Goal: Task Accomplishment & Management: Manage account settings

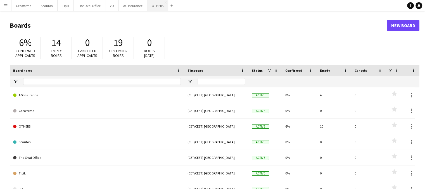
click at [155, 5] on button "OTHERS Close" at bounding box center [157, 5] width 21 height 11
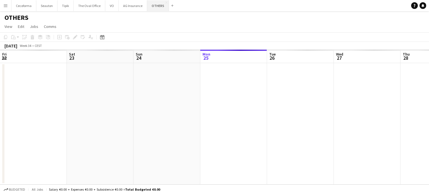
scroll to position [0, 133]
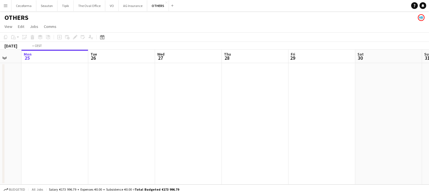
drag, startPoint x: 210, startPoint y: 116, endPoint x: 137, endPoint y: 125, distance: 73.5
click at [131, 124] on app-calendar-viewport "Fri 22 Sat 23 Sun 24 Mon 25 Tue 26 Wed 27 Thu 28 Fri 29 Sat 30 Sun 31 Mon 1 Tue…" at bounding box center [214, 117] width 429 height 135
drag, startPoint x: 354, startPoint y: 111, endPoint x: 98, endPoint y: 140, distance: 257.6
click at [78, 136] on app-calendar-viewport "Tue 26 Wed 27 Thu 28 Fri 29 Sat 30 Sun 31 Mon 1 Tue 2 Wed 3 Thu 4 Fri 5 Sat 6" at bounding box center [214, 117] width 429 height 135
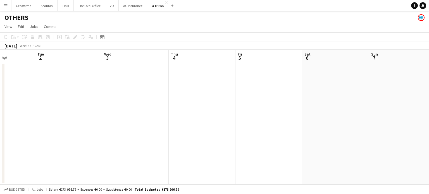
drag, startPoint x: 162, startPoint y: 167, endPoint x: 244, endPoint y: 175, distance: 83.0
click at [126, 165] on app-calendar-viewport "Sat 30 Sun 31 Mon 1 Tue 2 Wed 3 Thu 4 Fri 5 Sat 6 Sun 7 Mon 8 Tue 9 Wed 10" at bounding box center [214, 117] width 429 height 135
drag, startPoint x: 188, startPoint y: 146, endPoint x: 148, endPoint y: 131, distance: 42.8
click at [155, 134] on app-calendar-viewport "Sat 30 Sun 31 Mon 1 Tue 2 Wed 3 Thu 4 Fri 5 Sat 6 Sun 7 Mon 8 Tue 9 Wed 10" at bounding box center [214, 117] width 429 height 135
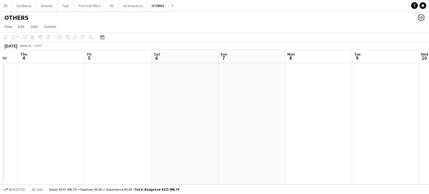
drag, startPoint x: 282, startPoint y: 131, endPoint x: 182, endPoint y: 121, distance: 101.0
click at [183, 121] on app-calendar-viewport "Mon 1 Tue 2 Wed 3 Thu 4 Fri 5 Sat 6 Sun 7 Mon 8 Tue 9 Wed 10 Thu 11 Fri 12" at bounding box center [214, 117] width 429 height 135
drag, startPoint x: 284, startPoint y: 143, endPoint x: 209, endPoint y: 127, distance: 76.9
click at [203, 130] on app-calendar-viewport "Wed 3 Thu 4 Fri 5 Sat 6 Sun 7 Mon 8 Tue 9 Wed 10 Thu 11 Fri 12 Sat 13 Sun 14" at bounding box center [214, 117] width 429 height 135
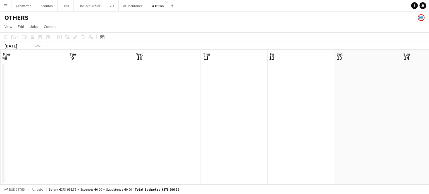
drag, startPoint x: 294, startPoint y: 141, endPoint x: 388, endPoint y: 178, distance: 101.1
click at [227, 138] on app-calendar-viewport "Fri 5 Sat 6 Sun 7 Mon 8 Tue 9 Wed 10 Thu 11 Fri 12 Sat 13 Sun 14 Mon 15 0/3 1 J…" at bounding box center [214, 117] width 429 height 135
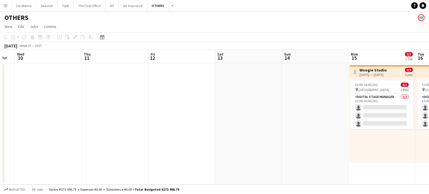
drag, startPoint x: 347, startPoint y: 172, endPoint x: 322, endPoint y: 159, distance: 27.7
click at [291, 161] on app-calendar-viewport "Sun 7 Mon 8 Tue 9 Wed 10 Thu 11 Fri 12 Sat 13 Sun 14 Mon 15 0/3 1 Job Tue 16 0/…" at bounding box center [214, 117] width 429 height 135
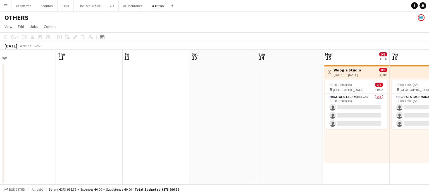
drag, startPoint x: 265, startPoint y: 140, endPoint x: 132, endPoint y: 102, distance: 137.6
click at [151, 110] on app-calendar-viewport "Sun 7 Mon 8 Tue 9 Wed 10 Thu 11 Fri 12 Sat 13 Sun 14 Mon 15 0/3 1 Job Tue 16 0/…" at bounding box center [214, 117] width 429 height 135
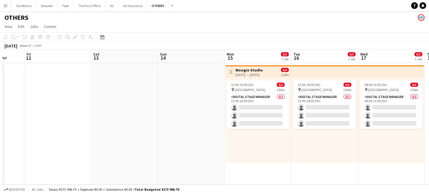
drag, startPoint x: 392, startPoint y: 143, endPoint x: 248, endPoint y: 138, distance: 144.4
click at [254, 138] on app-calendar-viewport "Tue 9 Wed 10 Thu 11 Fri 12 Sat 13 Sun 14 Mon 15 0/3 1 Job Tue 16 0/3 1 Job Wed …" at bounding box center [214, 117] width 429 height 135
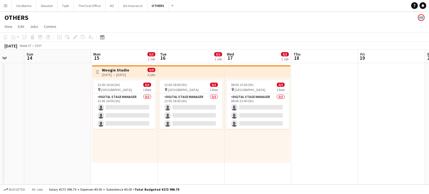
scroll to position [0, 237]
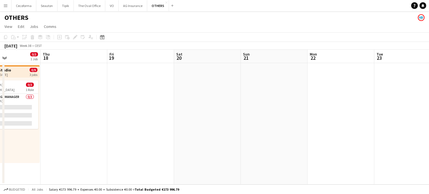
drag, startPoint x: 354, startPoint y: 132, endPoint x: 167, endPoint y: 105, distance: 188.7
click at [140, 101] on app-calendar-viewport "Mon 15 0/3 1 Job Tue 16 0/3 1 Job Wed 17 0/3 1 Job Thu 18 Fri 19 Sat 20 Sun 21 …" at bounding box center [214, 117] width 429 height 135
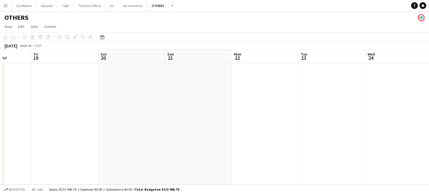
drag, startPoint x: 274, startPoint y: 112, endPoint x: 99, endPoint y: 94, distance: 176.0
click at [94, 94] on app-calendar-viewport "Mon 15 0/3 1 Job Tue 16 0/3 1 Job Wed 17 0/3 1 Job Thu 18 Fri 19 Sat 20 Sun 21 …" at bounding box center [214, 117] width 429 height 135
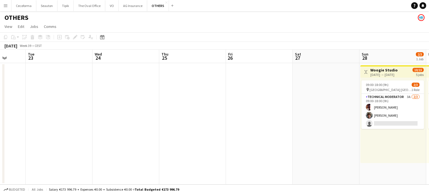
drag, startPoint x: 182, startPoint y: 96, endPoint x: 323, endPoint y: 135, distance: 146.3
click at [169, 92] on app-calendar-viewport "Fri 19 Sat 20 Sun 21 Mon 22 Tue 23 Wed 24 Thu 25 Fri 26 Sat 27 Sun 28 2/3 1 Job…" at bounding box center [214, 117] width 429 height 135
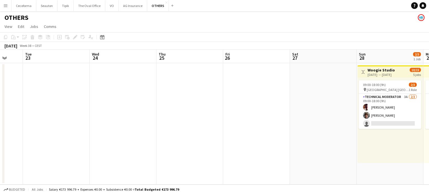
drag, startPoint x: 288, startPoint y: 131, endPoint x: 151, endPoint y: 95, distance: 142.2
click at [159, 97] on app-calendar-viewport "Fri 19 Sat 20 Sun 21 Mon 22 Tue 23 Wed 24 Thu 25 Fri 26 Sat 27 Sun 28 2/3 1 Job…" at bounding box center [214, 117] width 429 height 135
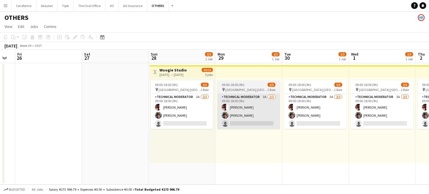
drag, startPoint x: 119, startPoint y: 101, endPoint x: 109, endPoint y: 98, distance: 10.4
click at [110, 99] on app-calendar-viewport "Sun 21 Mon 22 Tue 23 Wed 24 Thu 25 Fri 26 Sat 27 Sun 28 2/3 1 Job Mon 29 2/3 1 …" at bounding box center [214, 117] width 429 height 135
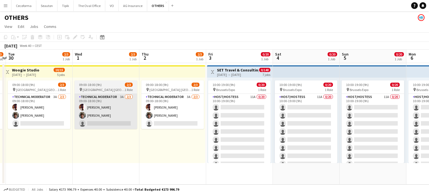
scroll to position [0, 181]
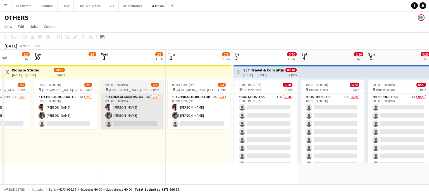
drag, startPoint x: 160, startPoint y: 125, endPoint x: 102, endPoint y: 100, distance: 63.6
click at [132, 117] on app-calendar-viewport "Sat 27 Sun 28 2/3 1 Job Mon 29 2/3 1 Job Tue 30 2/3 1 Job Wed 1 2/3 1 Job Thu 2…" at bounding box center [214, 117] width 429 height 135
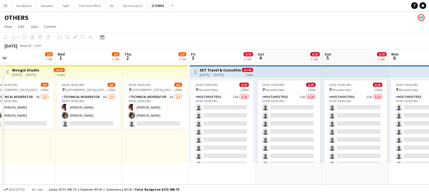
drag, startPoint x: 259, startPoint y: 155, endPoint x: 224, endPoint y: 144, distance: 36.8
click at [224, 144] on app-calendar-viewport "Sat 27 Sun 28 2/3 1 Job Mon 29 2/3 1 Job Tue 30 2/3 1 Job Wed 1 2/3 1 Job Thu 2…" at bounding box center [214, 117] width 429 height 135
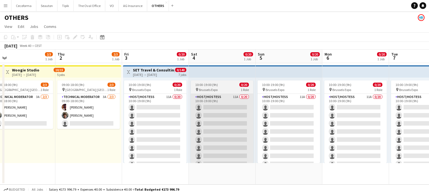
scroll to position [0, 216]
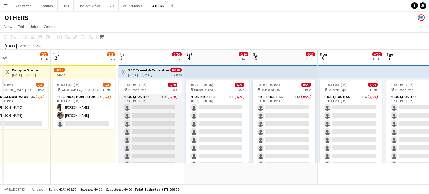
click at [154, 124] on app-card-role "Host/Hostess 11A 0/20 10:00-19:00 (9h) single-neutral-actions single-neutral-ac…" at bounding box center [150, 180] width 63 height 173
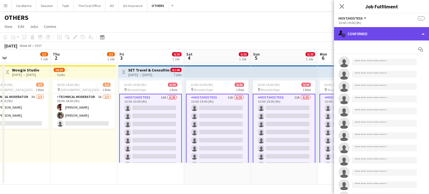
click at [423, 32] on div "single-neutral-actions-check-2 Confirmed" at bounding box center [381, 33] width 95 height 13
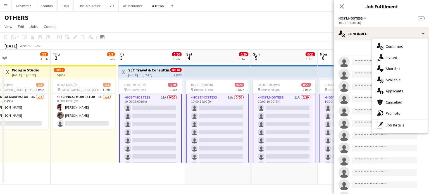
drag, startPoint x: 392, startPoint y: 91, endPoint x: 390, endPoint y: 82, distance: 9.1
click at [392, 90] on div "single-neutral-actions-information Applicants" at bounding box center [399, 90] width 55 height 11
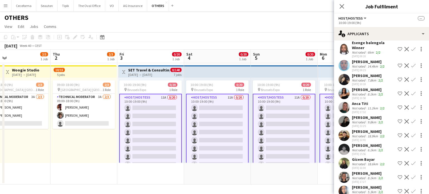
scroll to position [36, 0]
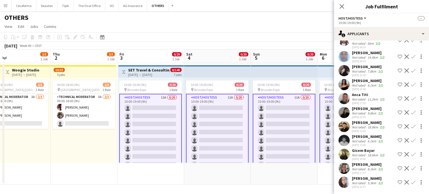
click at [283, 171] on app-date-cell "10:00-19:00 (9h) 0/20 pin Brussels Expo 1 Role Host/Hostess 11A 0/20 10:00-19:0…" at bounding box center [284, 123] width 67 height 121
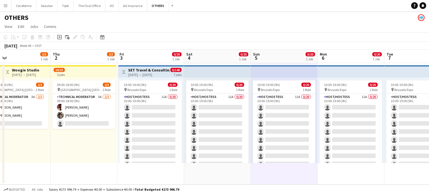
click at [8, 6] on button "Menu" at bounding box center [5, 5] width 11 height 11
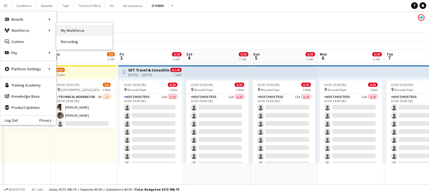
click at [81, 30] on link "My Workforce" at bounding box center [84, 30] width 56 height 11
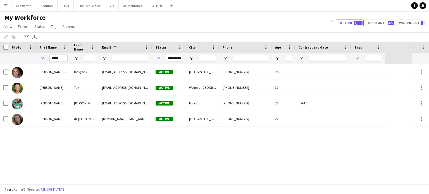
click at [63, 58] on input "*****" at bounding box center [59, 58] width 18 height 7
type input "*"
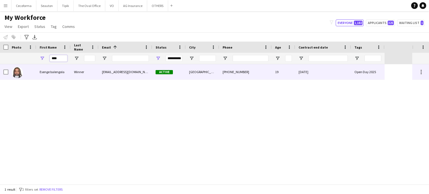
type input "****"
click at [336, 71] on div "[DATE]" at bounding box center [323, 71] width 56 height 15
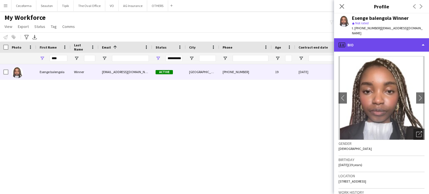
click at [422, 39] on div "profile Bio" at bounding box center [381, 44] width 95 height 13
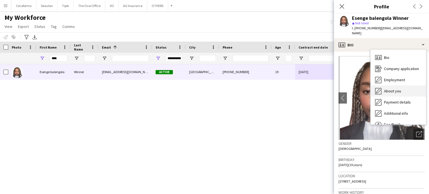
click at [392, 88] on span "About you" at bounding box center [392, 90] width 17 height 5
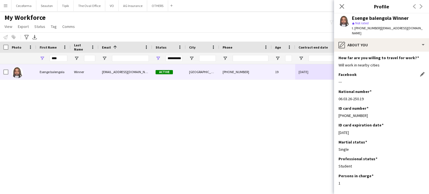
scroll to position [48, 0]
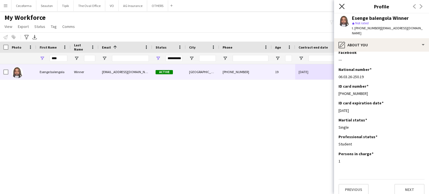
click at [342, 6] on icon at bounding box center [341, 6] width 5 height 5
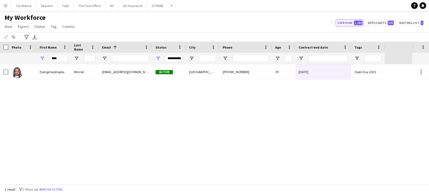
click at [267, 149] on div "Esenge balengola Winner [EMAIL_ADDRESS][DOMAIN_NAME] Active [GEOGRAPHIC_DATA] […" at bounding box center [206, 124] width 412 height 120
click at [126, 5] on button "AG Insurance Close" at bounding box center [133, 5] width 28 height 11
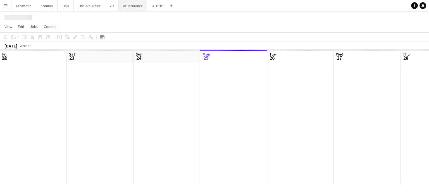
scroll to position [0, 133]
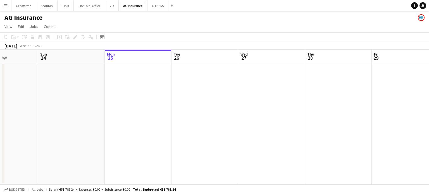
drag, startPoint x: 229, startPoint y: 133, endPoint x: 194, endPoint y: 135, distance: 35.5
click at [280, 136] on app-calendar-viewport "Thu 21 Fri 22 Sat 23 Sun 24 Mon 25 Tue 26 Wed 27 Thu 28 Fri 29 Sat 30 Sun 31 Mo…" at bounding box center [214, 117] width 429 height 135
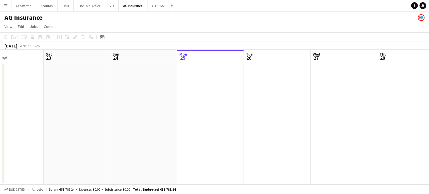
drag, startPoint x: 269, startPoint y: 154, endPoint x: 368, endPoint y: 164, distance: 99.6
click at [363, 164] on app-calendar-viewport "Wed 20 2/2 1 Job Thu 21 Fri 22 Sat 23 Sun 24 Mon 25 Tue 26 Wed 27 Thu 28 Fri 29…" at bounding box center [214, 117] width 429 height 135
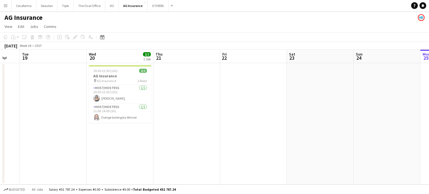
drag, startPoint x: 209, startPoint y: 144, endPoint x: 248, endPoint y: 152, distance: 40.5
click at [239, 151] on app-calendar-viewport "Sun 17 Mon 18 Tue 19 Wed 20 2/2 1 Job Thu 21 Fri 22 Sat 23 Sun 24 Mon 25 Tue 26…" at bounding box center [214, 117] width 429 height 135
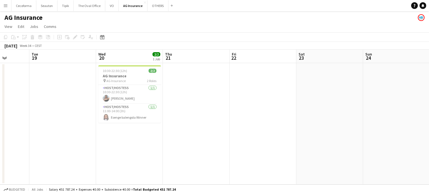
drag, startPoint x: 184, startPoint y: 113, endPoint x: 160, endPoint y: 113, distance: 24.6
click at [160, 113] on app-calendar-viewport "Sat 16 Sun 17 Mon 18 Tue 19 Wed 20 2/2 1 Job Thu 21 Fri 22 Sat 23 Sun 24 Mon 25…" at bounding box center [214, 117] width 429 height 135
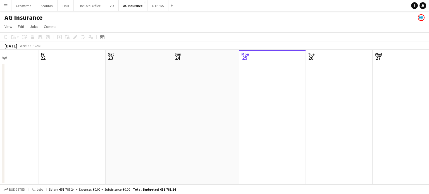
drag, startPoint x: 203, startPoint y: 102, endPoint x: 87, endPoint y: 70, distance: 120.3
click at [92, 71] on app-calendar-viewport "Mon 18 Tue 19 Wed 20 2/2 1 Job Thu 21 Fri 22 Sat 23 Sun 24 Mon 25 Tue 26 Wed 27…" at bounding box center [214, 117] width 429 height 135
